Goal: Information Seeking & Learning: Learn about a topic

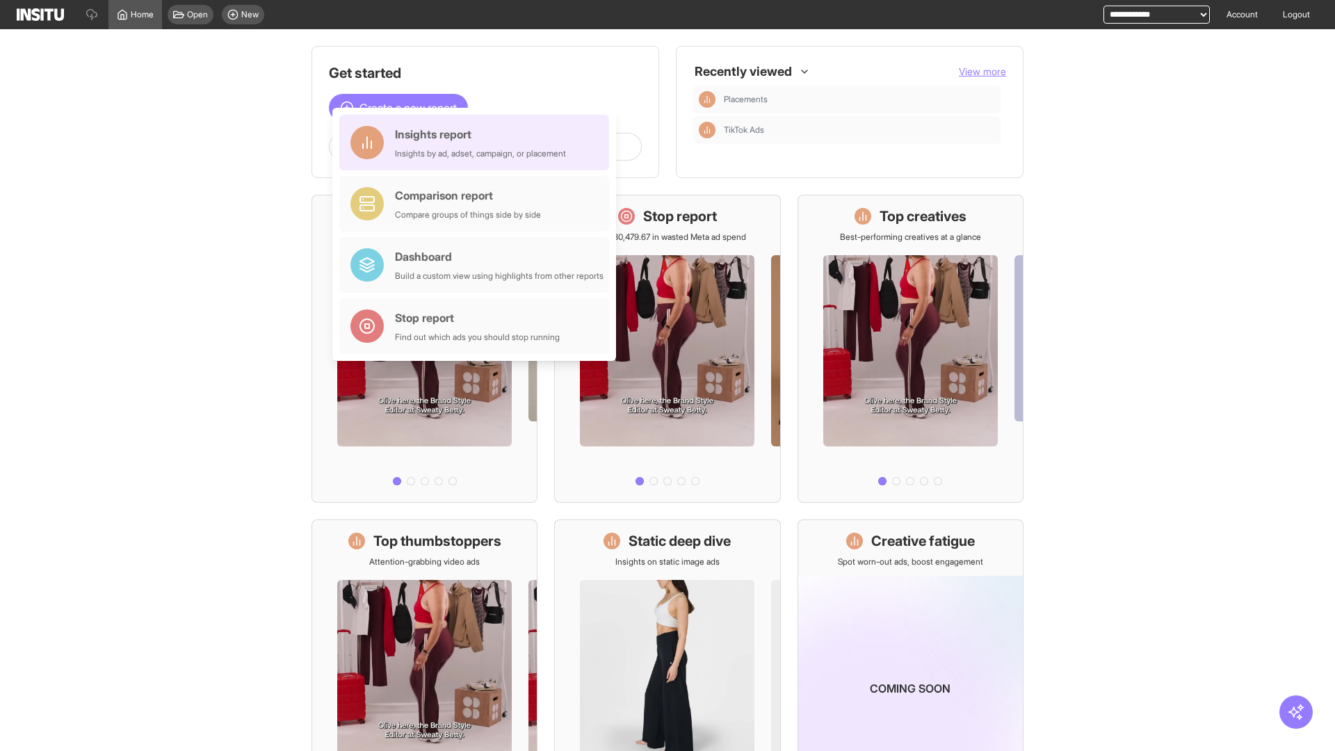
click at [478, 142] on div "Insights report Insights by ad, adset, campaign, or placement" at bounding box center [480, 142] width 171 height 33
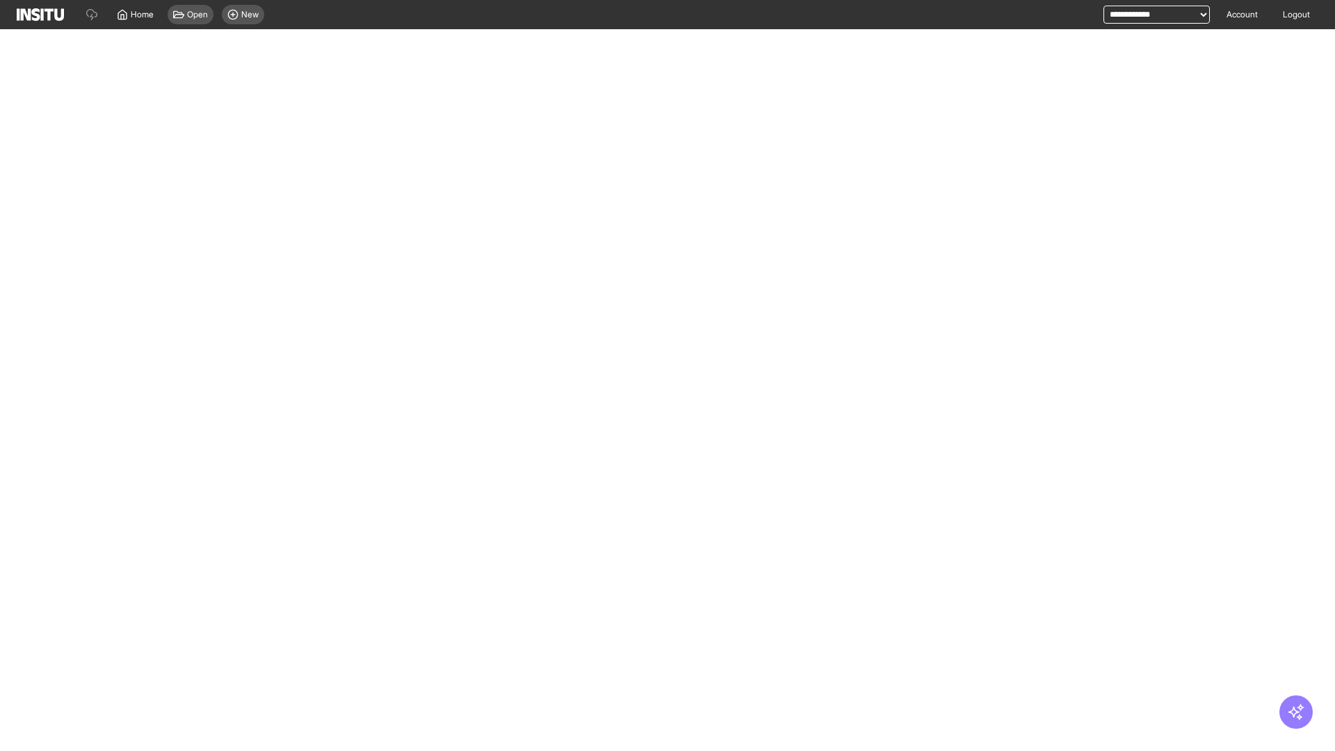
select select "**"
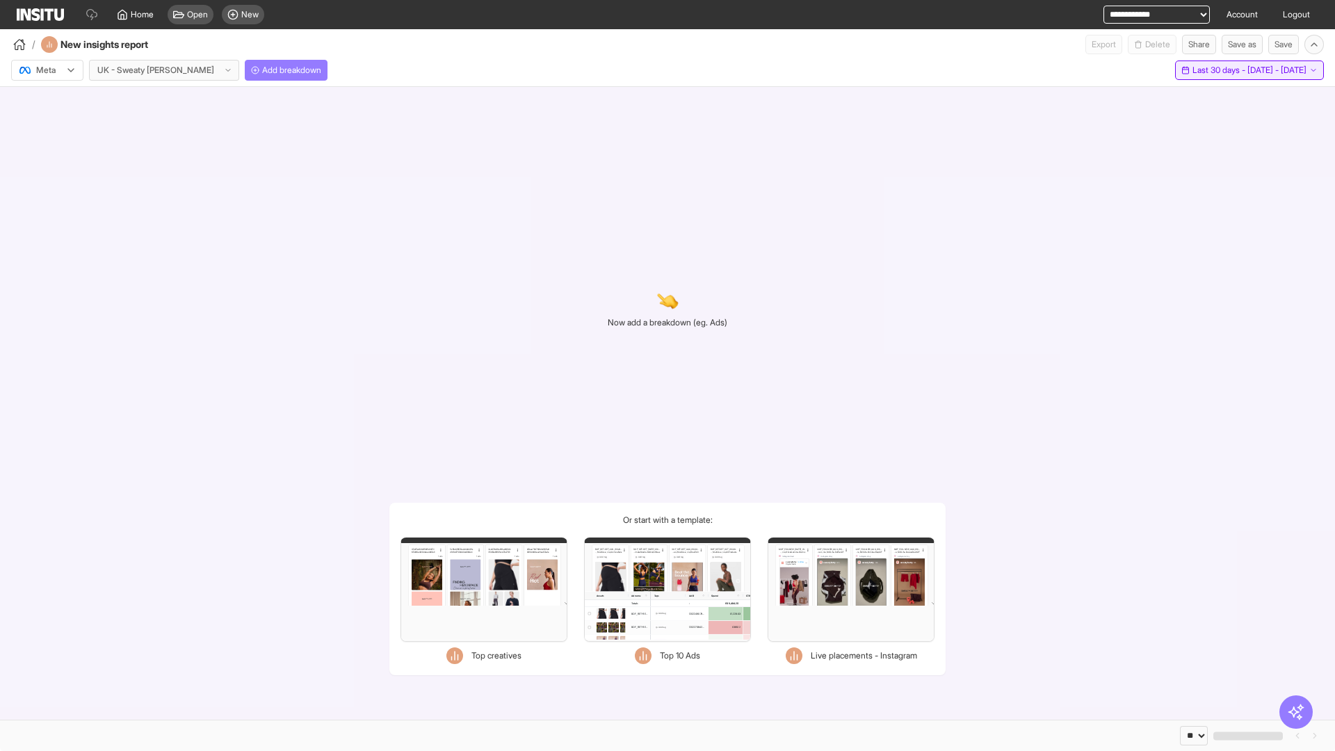
click at [1216, 70] on span "Last 30 days - [DATE] - [DATE]" at bounding box center [1249, 70] width 114 height 11
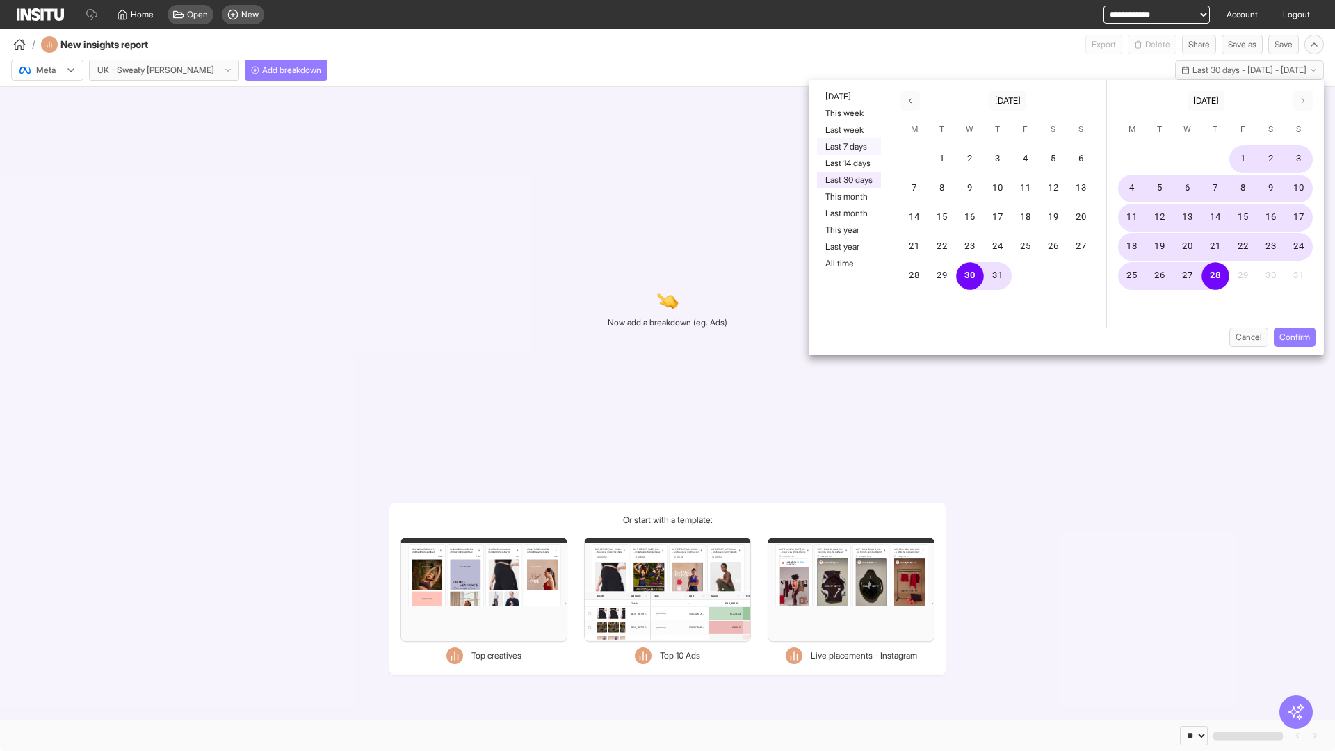
click at [847, 147] on button "Last 7 days" at bounding box center [849, 146] width 64 height 17
